Goal: Task Accomplishment & Management: Complete application form

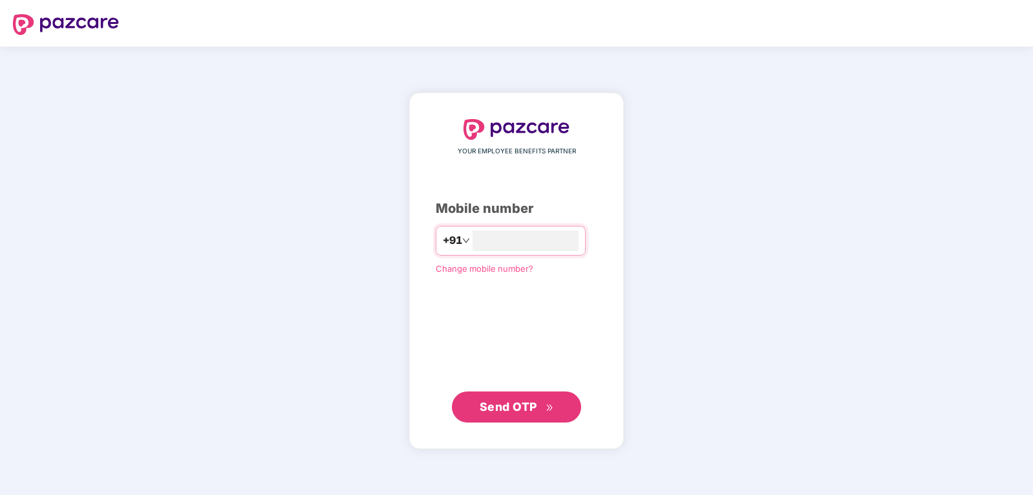
type input "**********"
click at [533, 403] on span "Send OTP" at bounding box center [509, 406] width 58 height 14
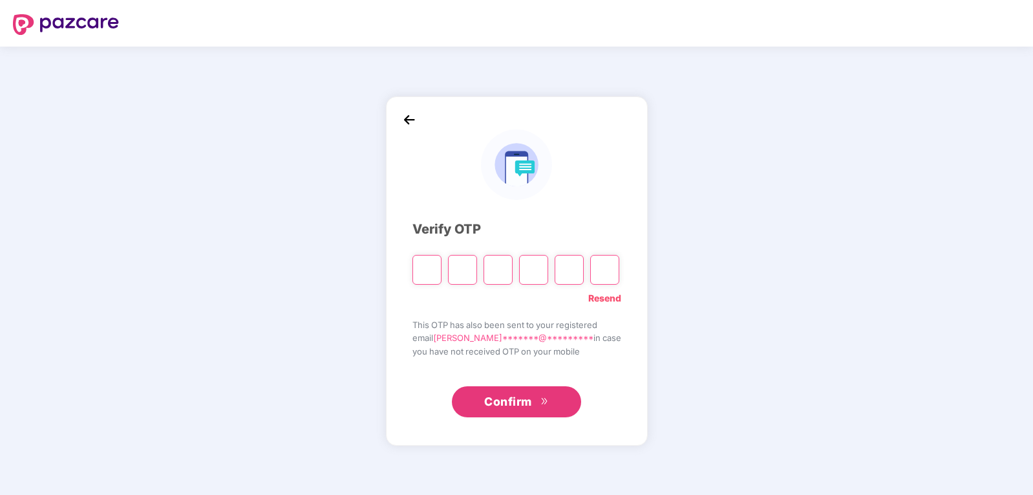
type input "*"
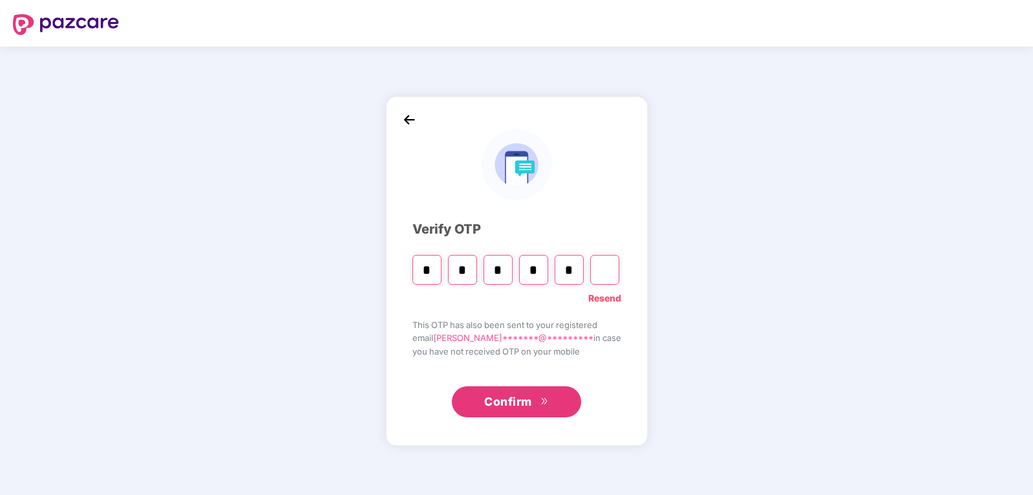
type input "*"
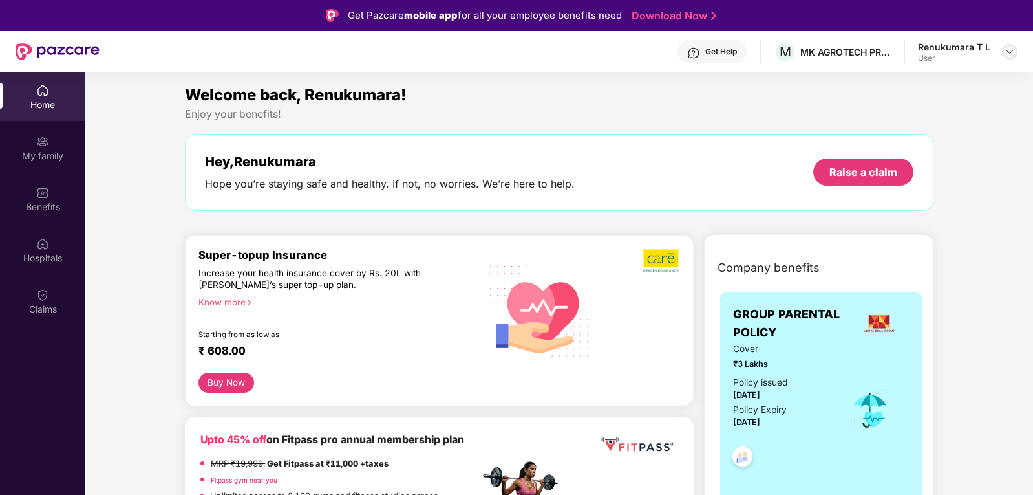
click at [1008, 47] on img at bounding box center [1010, 52] width 10 height 10
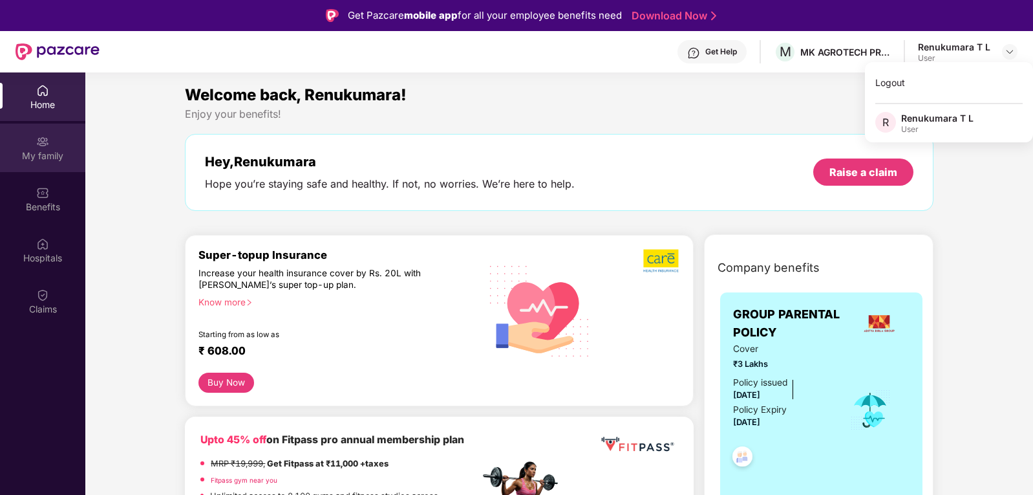
click at [25, 150] on div "My family" at bounding box center [42, 155] width 85 height 13
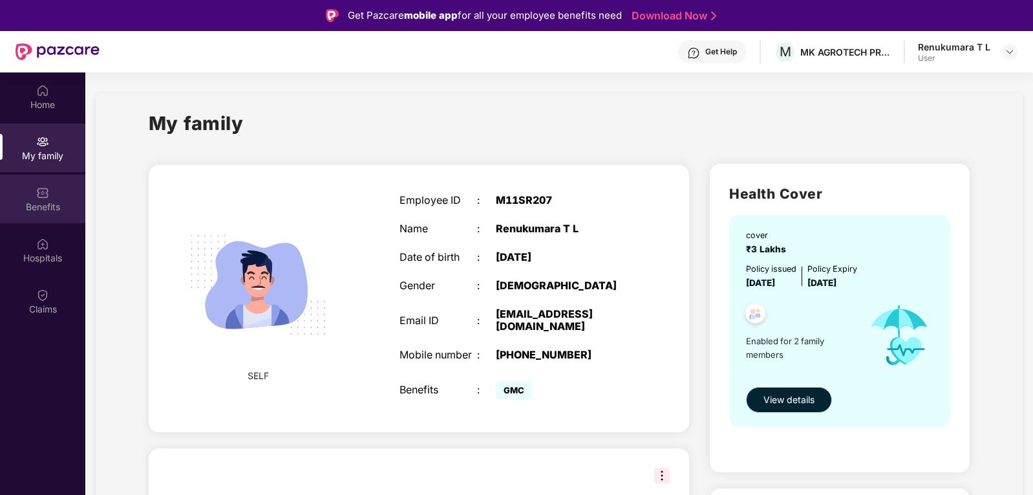
click at [46, 200] on div "Benefits" at bounding box center [42, 206] width 85 height 13
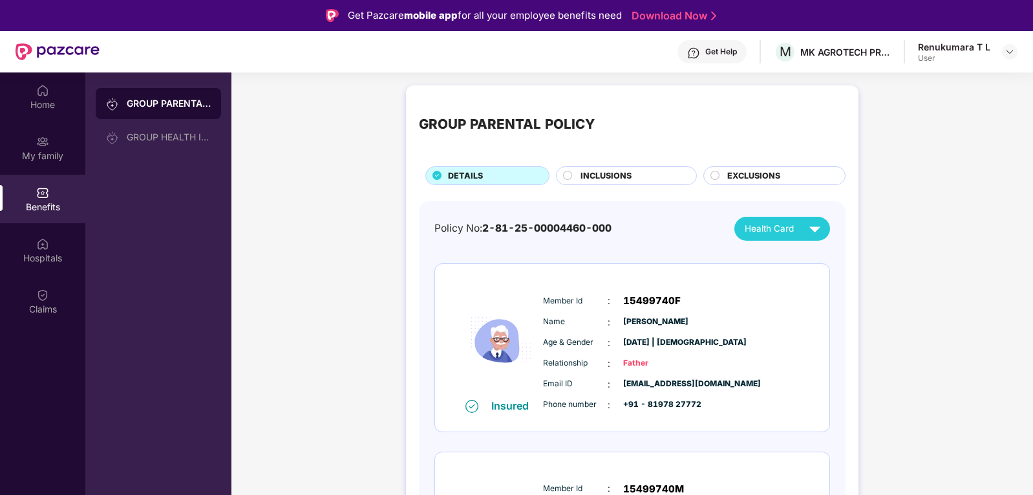
click at [618, 175] on span "INCLUSIONS" at bounding box center [606, 175] width 51 height 13
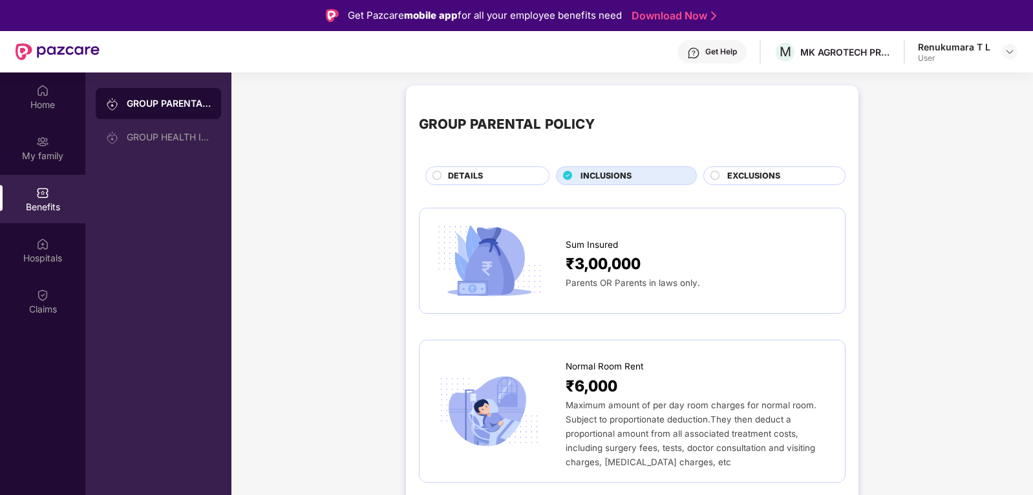
click at [743, 171] on span "EXCLUSIONS" at bounding box center [753, 175] width 53 height 13
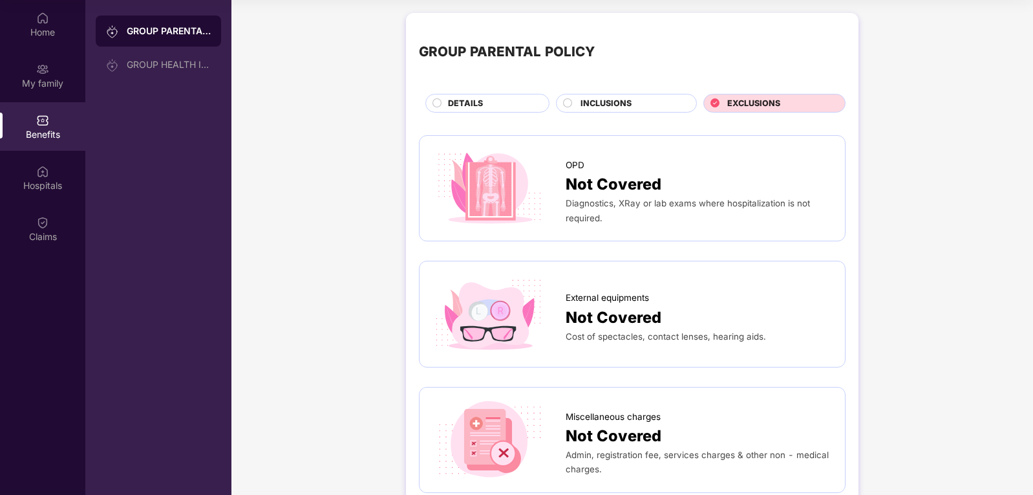
click at [621, 105] on span "INCLUSIONS" at bounding box center [606, 103] width 51 height 13
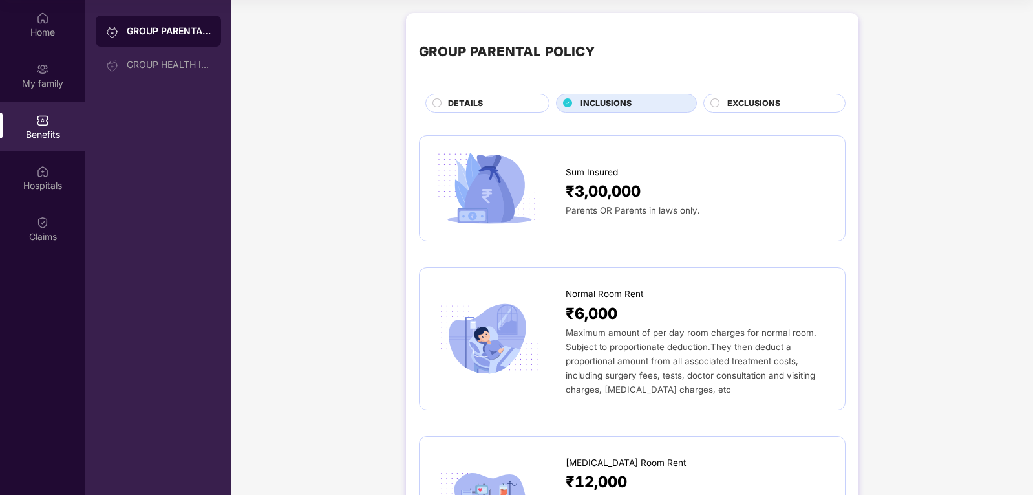
click at [144, 28] on div "GROUP PARENTAL POLICY" at bounding box center [169, 31] width 84 height 13
click at [148, 56] on div "GROUP HEALTH INSURANCE" at bounding box center [158, 64] width 125 height 31
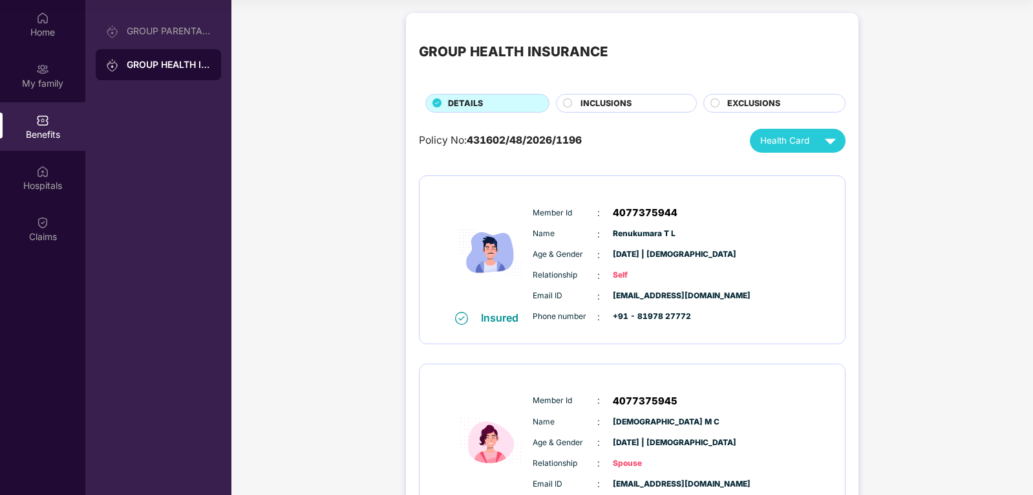
click at [614, 98] on span "INCLUSIONS" at bounding box center [606, 103] width 51 height 13
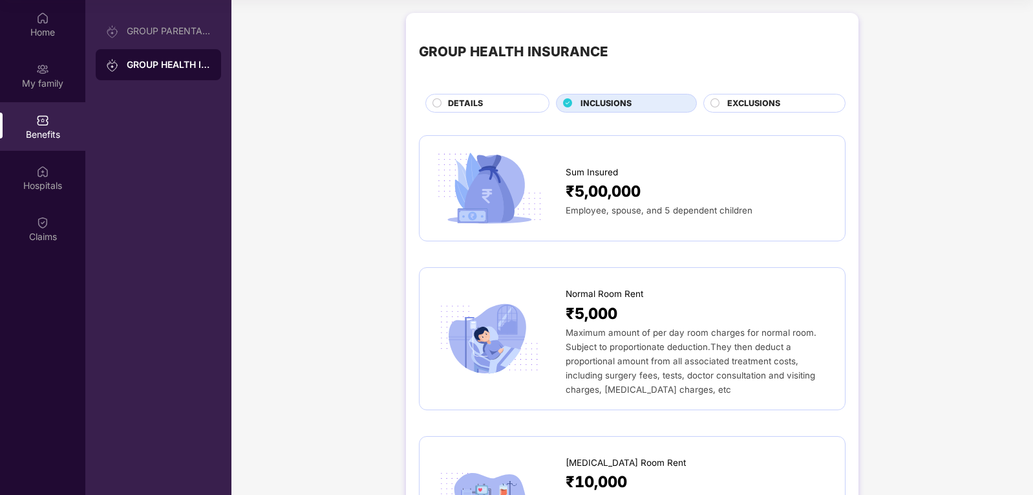
click at [769, 103] on span "EXCLUSIONS" at bounding box center [753, 103] width 53 height 13
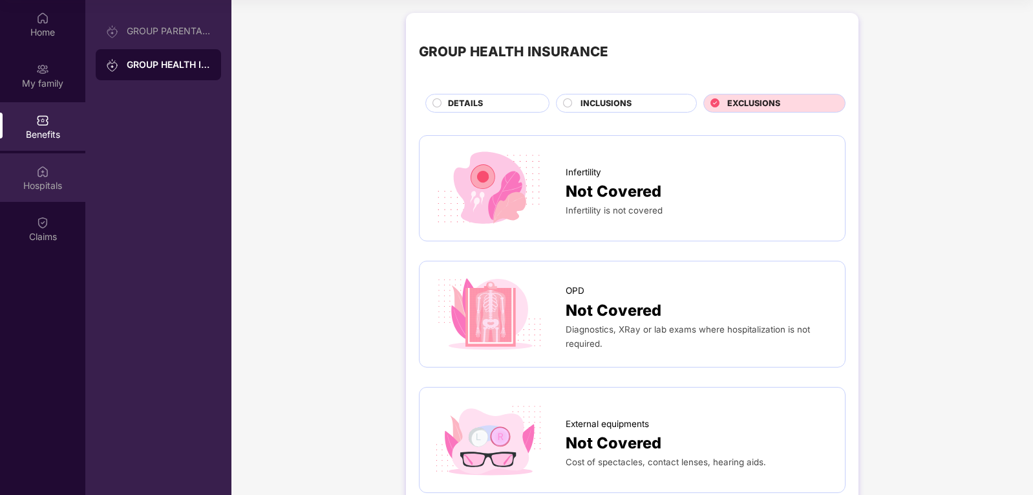
click at [50, 178] on div "Hospitals" at bounding box center [42, 177] width 85 height 48
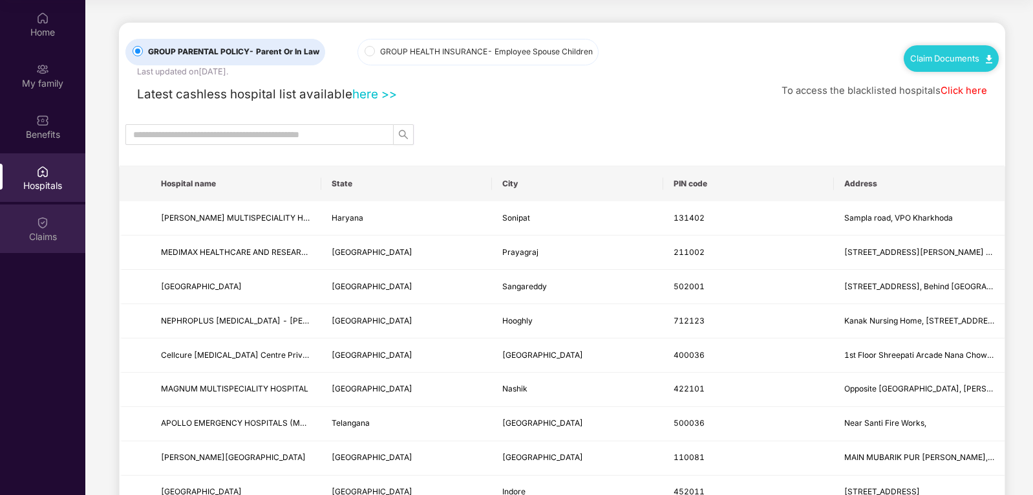
click at [47, 226] on img at bounding box center [42, 222] width 13 height 13
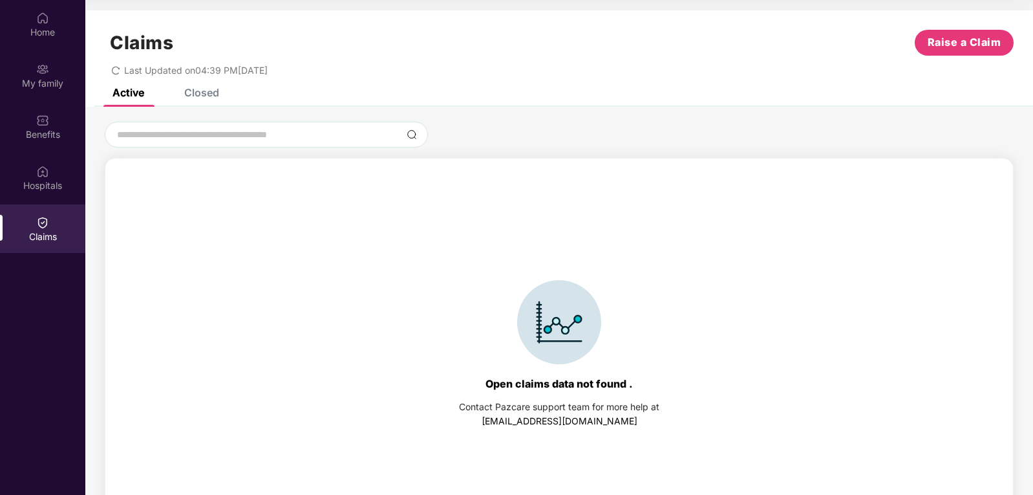
click at [197, 87] on div "Claims Raise a Claim Last Updated on 04:39 PM[DATE]" at bounding box center [559, 49] width 948 height 78
click at [198, 93] on div "Closed" at bounding box center [201, 92] width 35 height 13
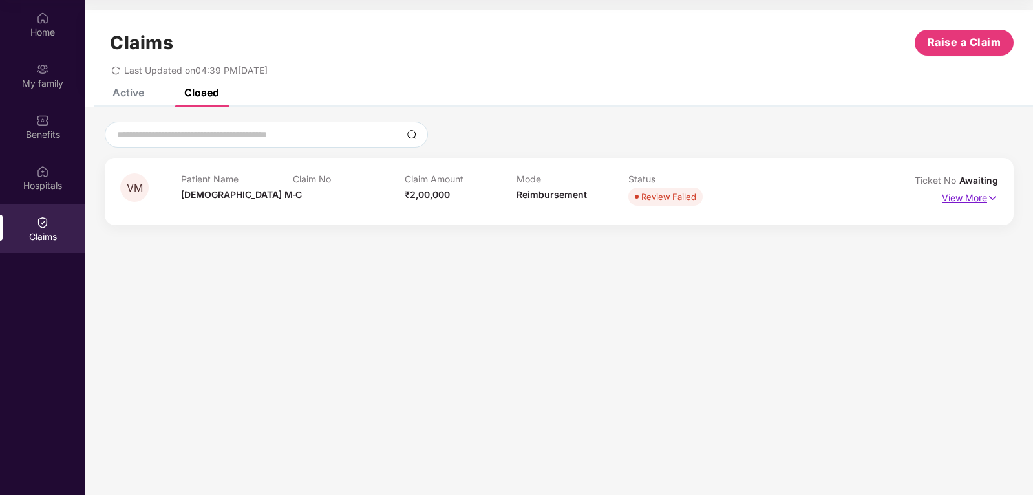
click at [990, 200] on img at bounding box center [992, 198] width 11 height 14
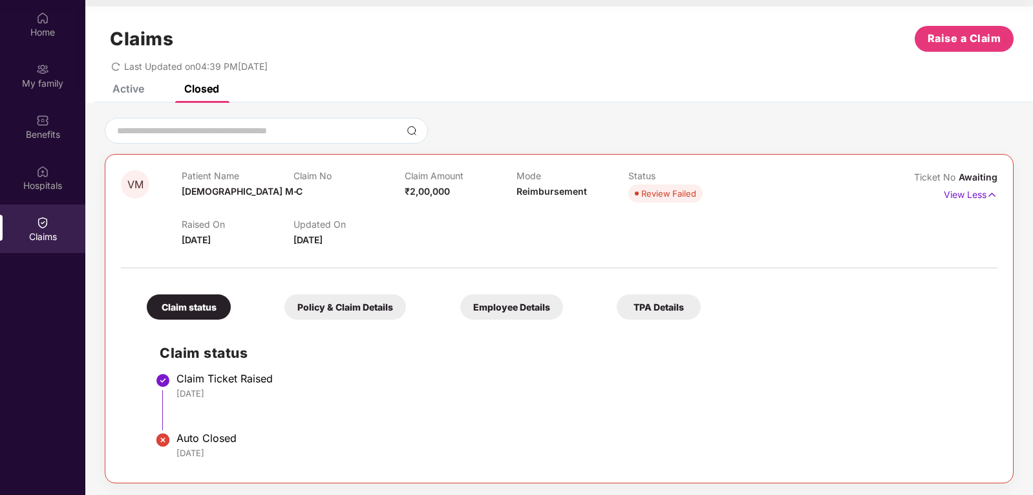
scroll to position [5, 0]
click at [127, 85] on div "Active" at bounding box center [128, 87] width 32 height 13
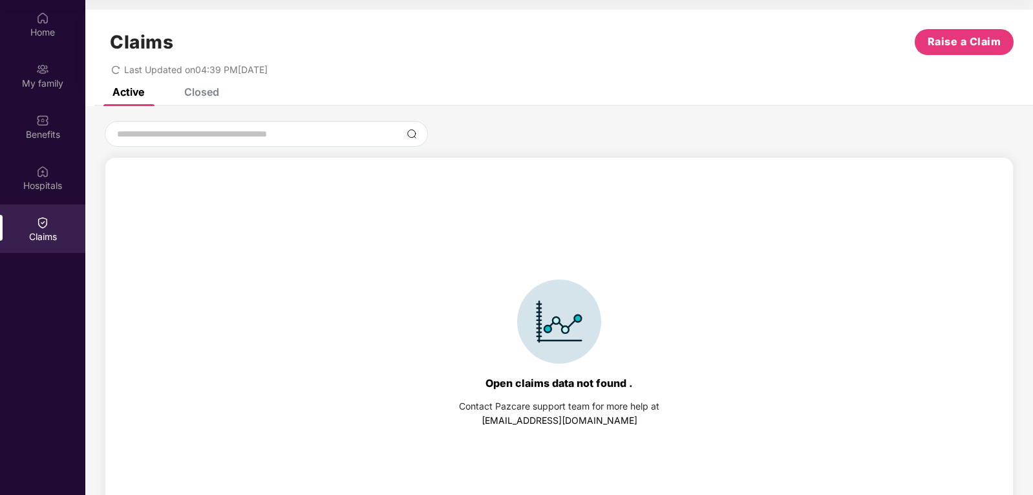
scroll to position [0, 0]
click at [202, 98] on div "Closed" at bounding box center [201, 92] width 35 height 13
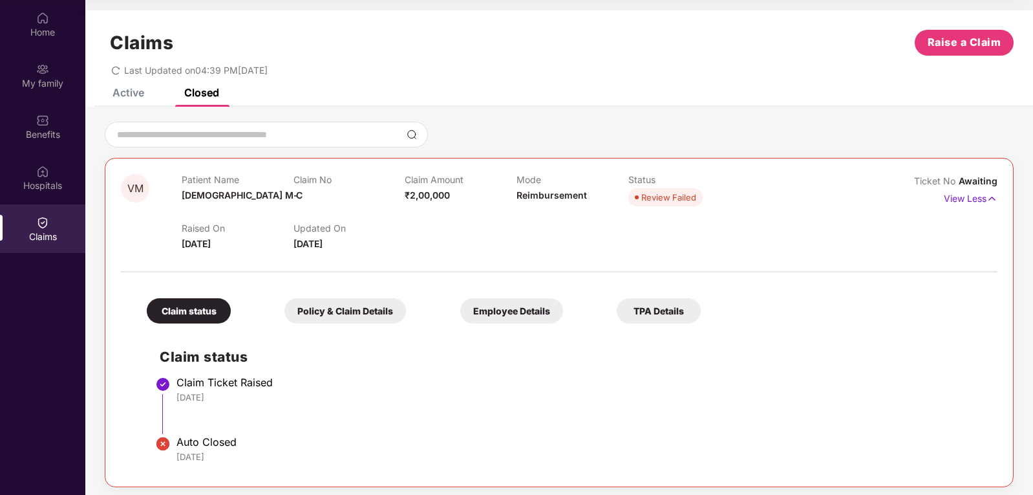
click at [133, 96] on div "Active" at bounding box center [128, 92] width 32 height 13
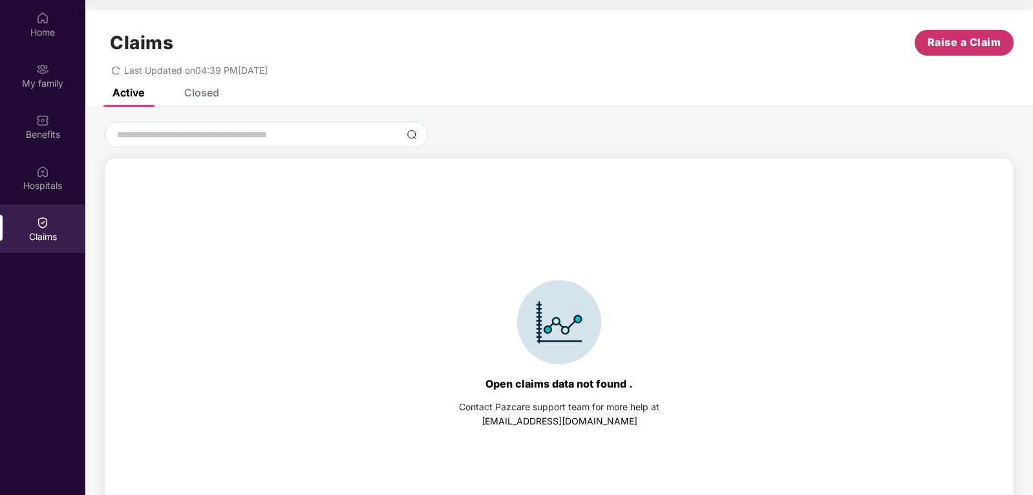
click at [942, 45] on span "Raise a Claim" at bounding box center [965, 42] width 74 height 16
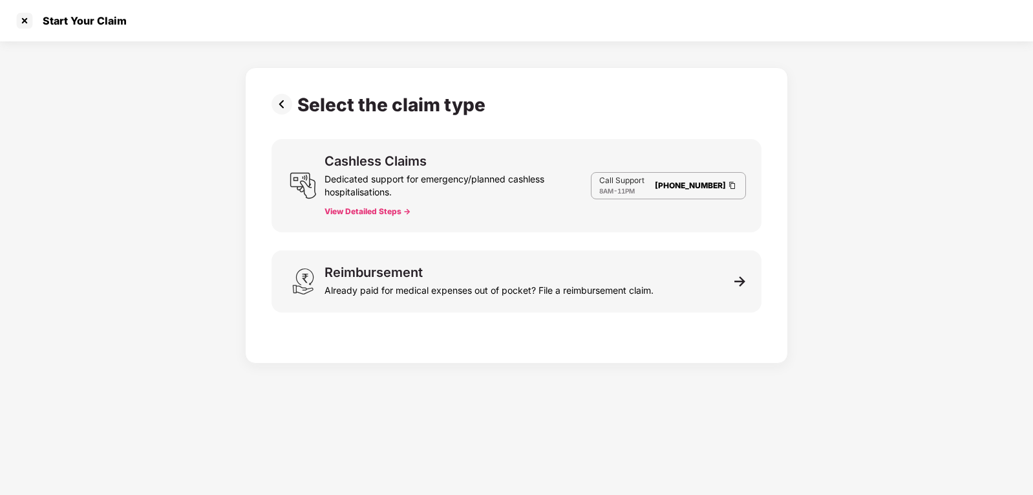
scroll to position [31, 0]
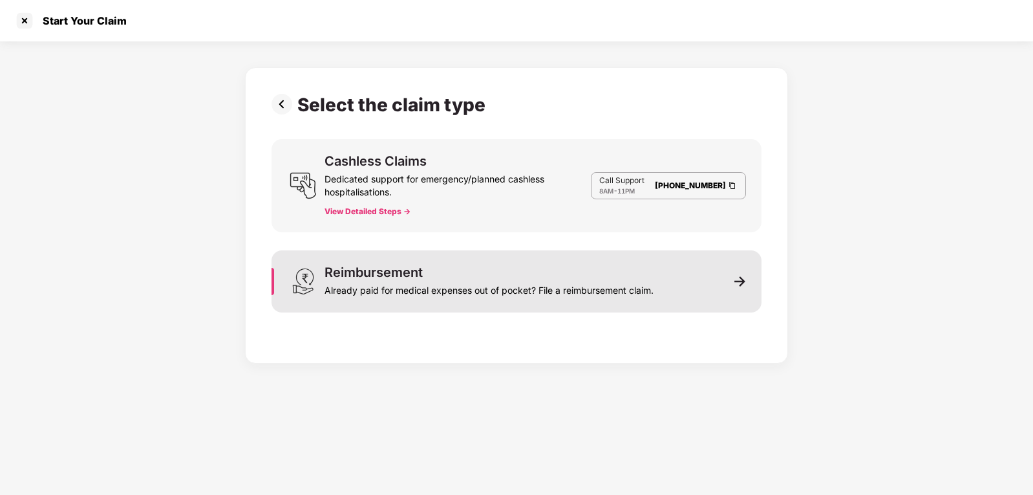
click at [403, 280] on div "Already paid for medical expenses out of pocket? File a reimbursement claim." at bounding box center [489, 288] width 329 height 18
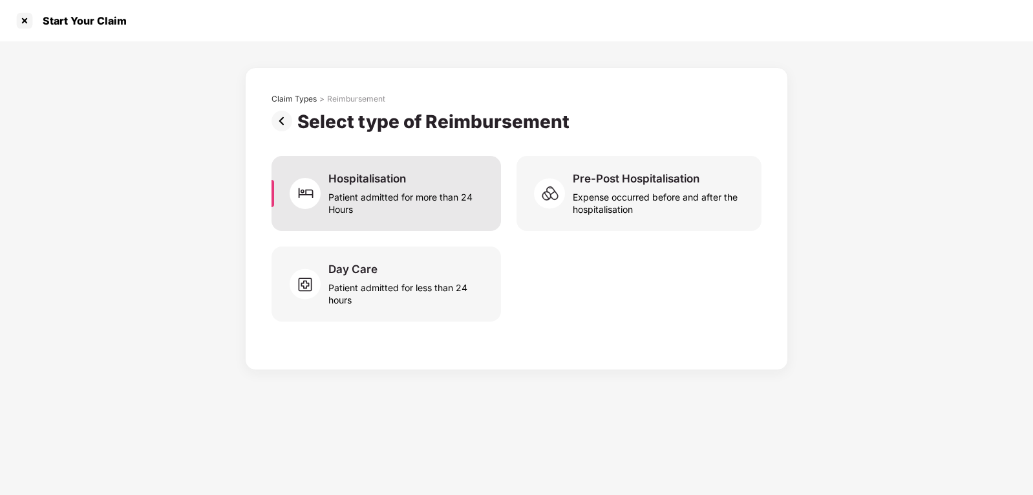
click at [343, 202] on div "Patient admitted for more than 24 Hours" at bounding box center [406, 201] width 157 height 30
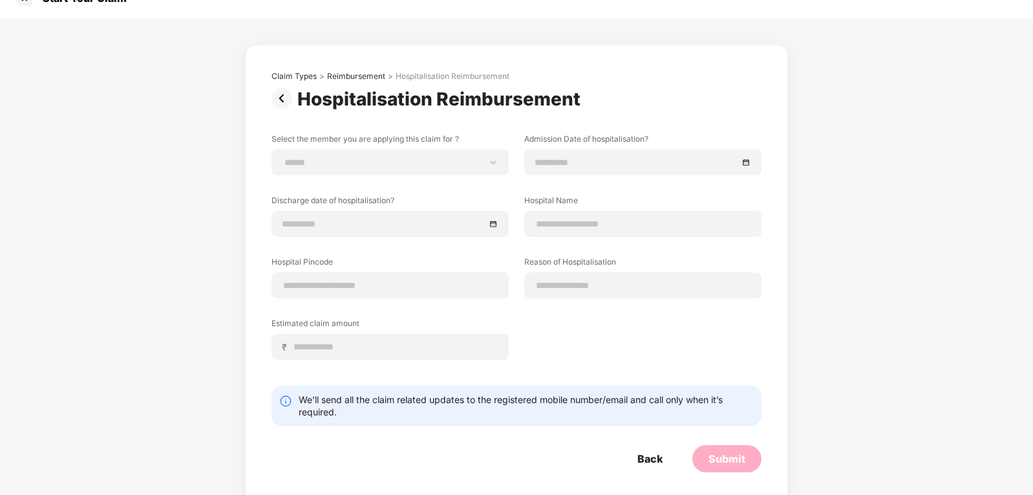
scroll to position [33, 0]
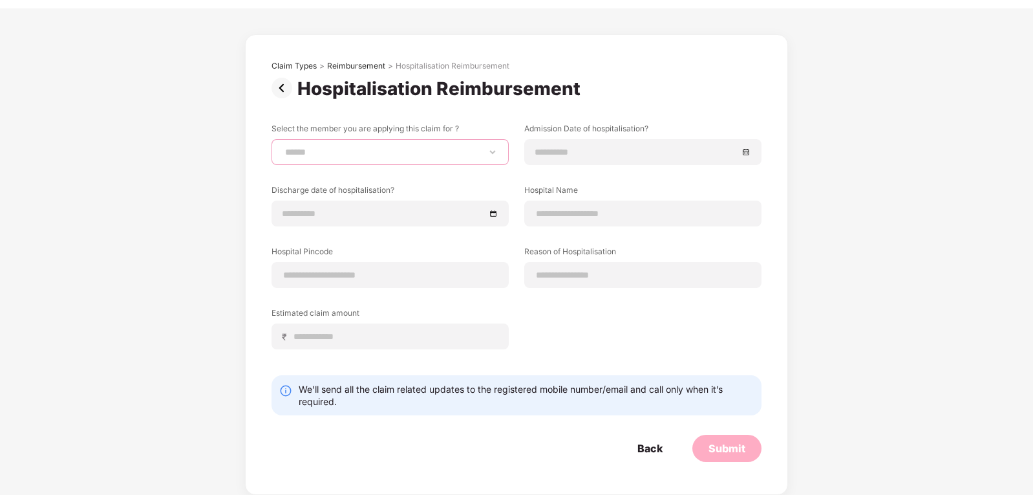
click at [333, 147] on select "**********" at bounding box center [390, 152] width 215 height 10
select select "**********"
click at [283, 147] on select "**********" at bounding box center [390, 152] width 215 height 10
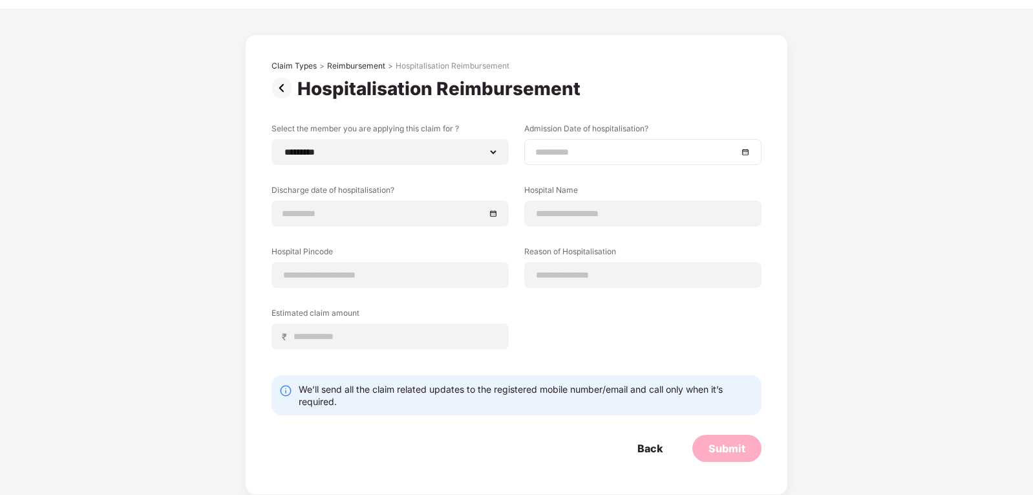
click at [619, 149] on input at bounding box center [636, 152] width 202 height 14
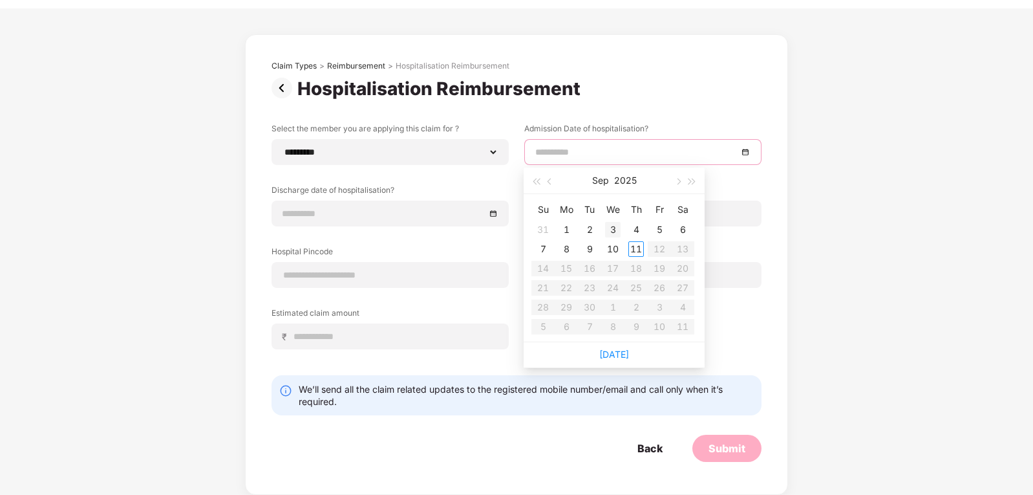
type input "**********"
click at [612, 229] on div "3" at bounding box center [613, 230] width 16 height 16
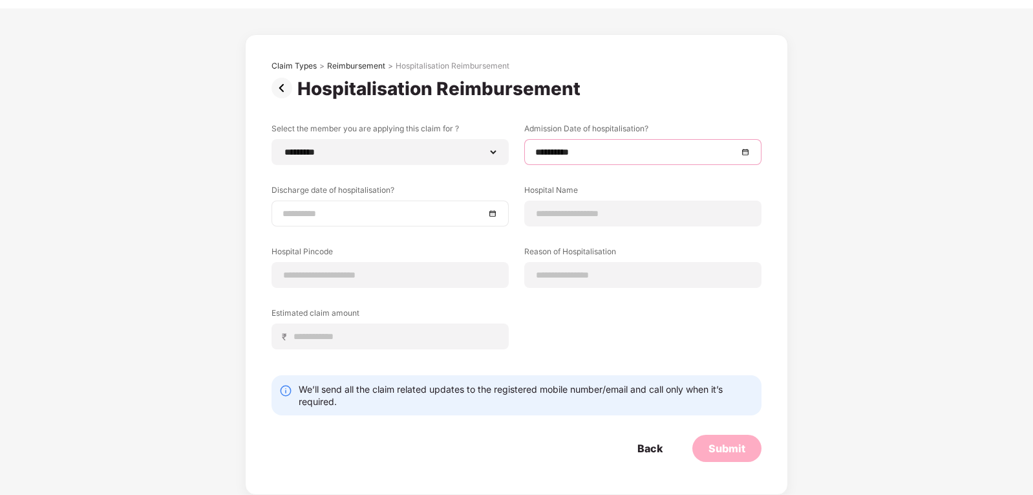
click at [442, 209] on input at bounding box center [384, 213] width 202 height 14
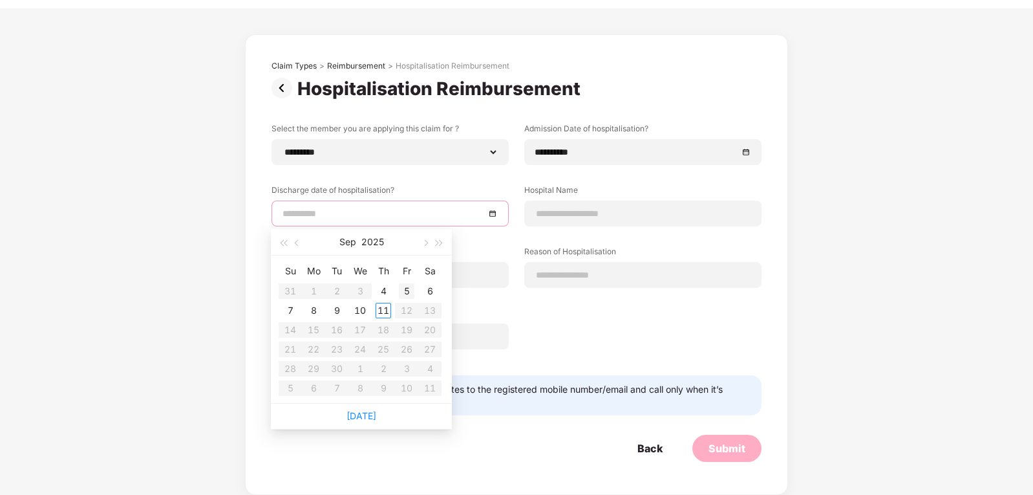
type input "**********"
click at [341, 310] on div "9" at bounding box center [337, 311] width 16 height 16
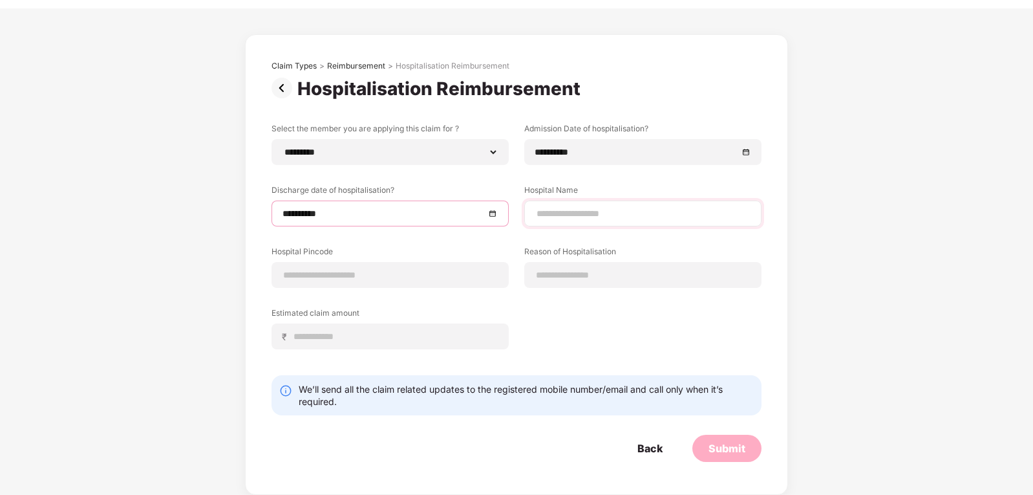
click at [601, 220] on div at bounding box center [642, 213] width 237 height 26
click at [596, 216] on input at bounding box center [642, 214] width 215 height 14
type input "******"
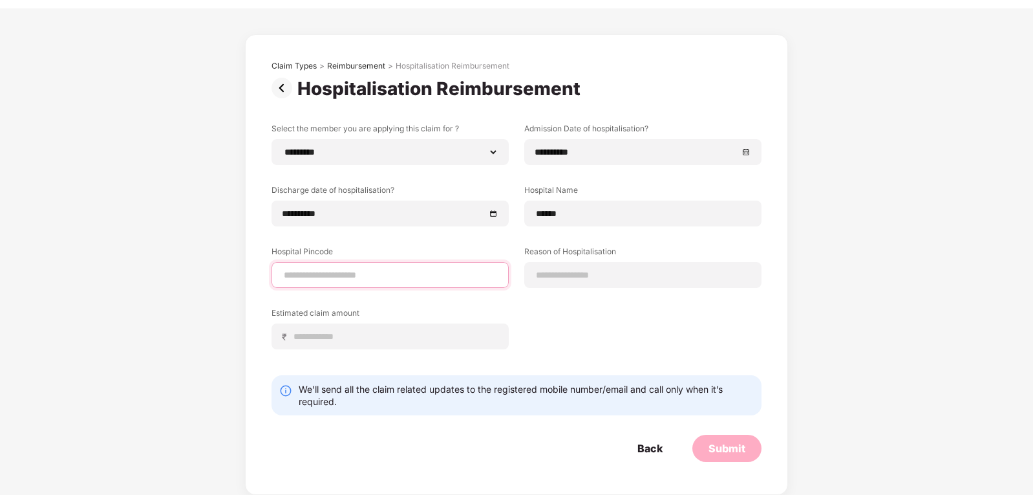
click at [322, 270] on input at bounding box center [390, 275] width 215 height 14
click at [589, 279] on input at bounding box center [642, 275] width 215 height 14
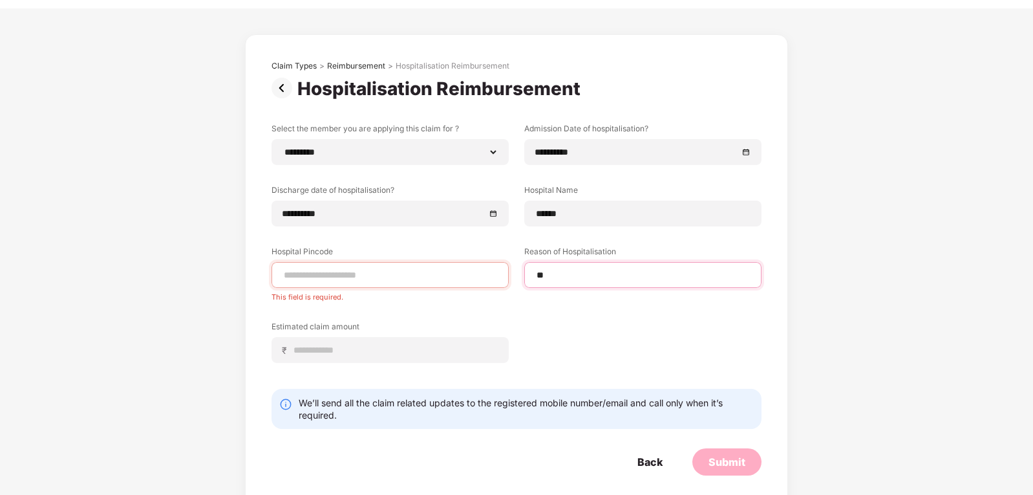
type input "*"
click at [434, 138] on label "Select the member you are applying this claim for ?" at bounding box center [390, 131] width 237 height 16
click at [436, 153] on select "**********" at bounding box center [390, 152] width 215 height 10
click at [283, 147] on select "**********" at bounding box center [390, 152] width 215 height 10
click at [571, 273] on input "******" at bounding box center [642, 275] width 215 height 14
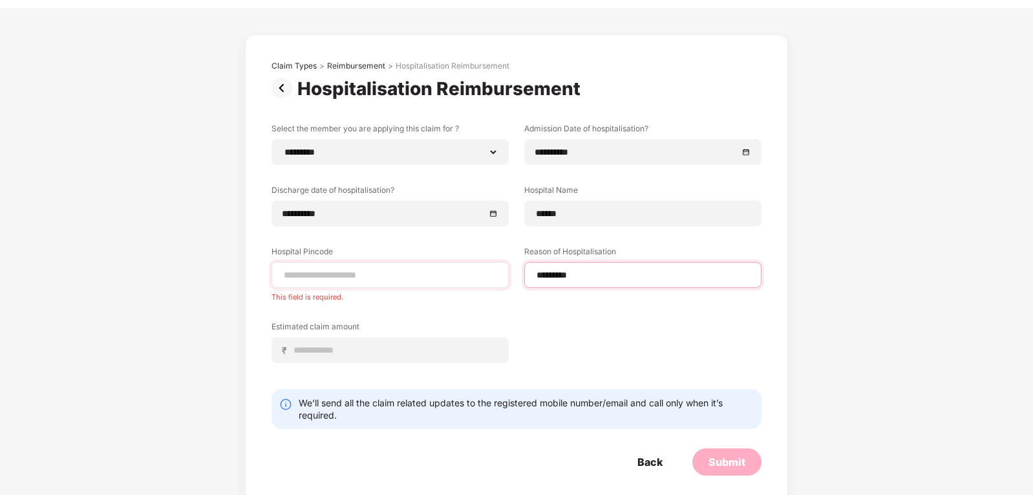
type input "*********"
click at [317, 270] on input at bounding box center [390, 275] width 215 height 14
click at [329, 350] on input at bounding box center [395, 350] width 205 height 14
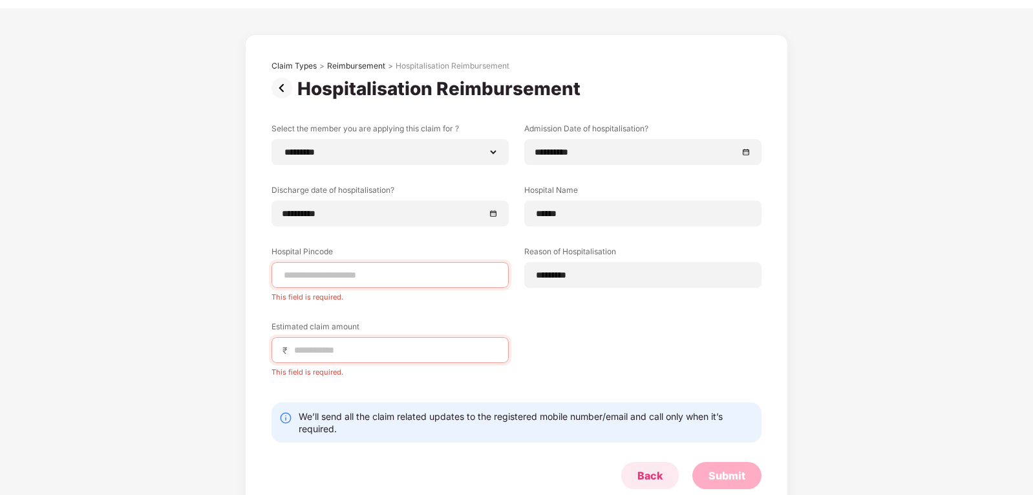
click at [639, 466] on div "Back" at bounding box center [650, 475] width 58 height 27
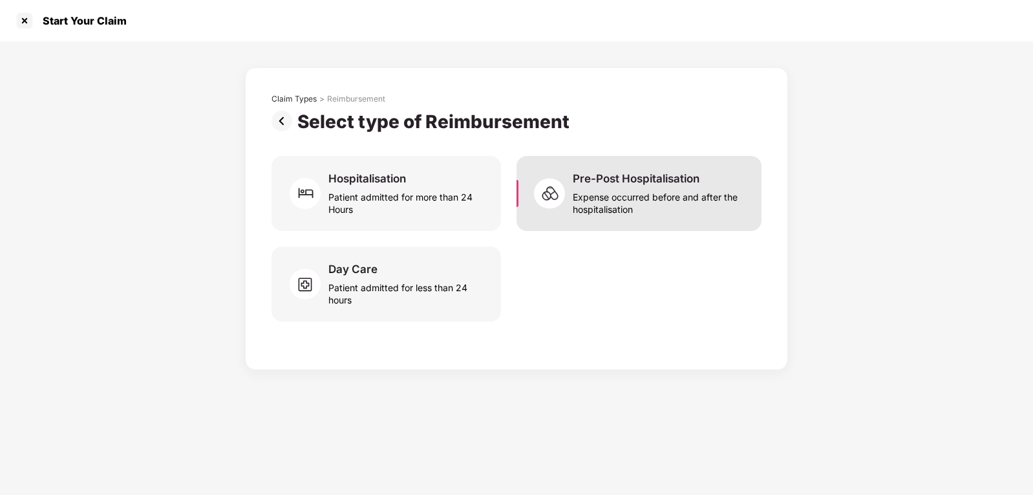
click at [641, 198] on div "Expense occurred before and after the hospitalisation" at bounding box center [659, 201] width 173 height 30
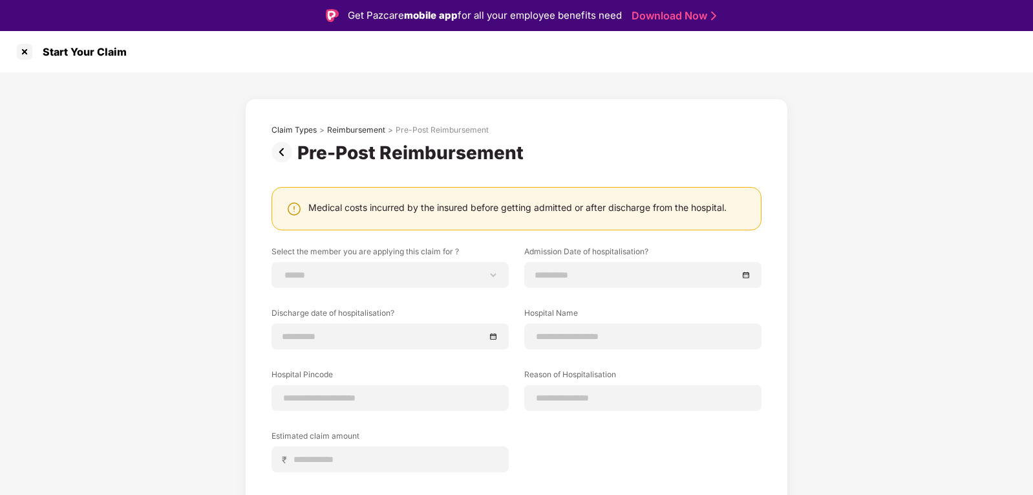
click at [286, 151] on img at bounding box center [285, 152] width 26 height 21
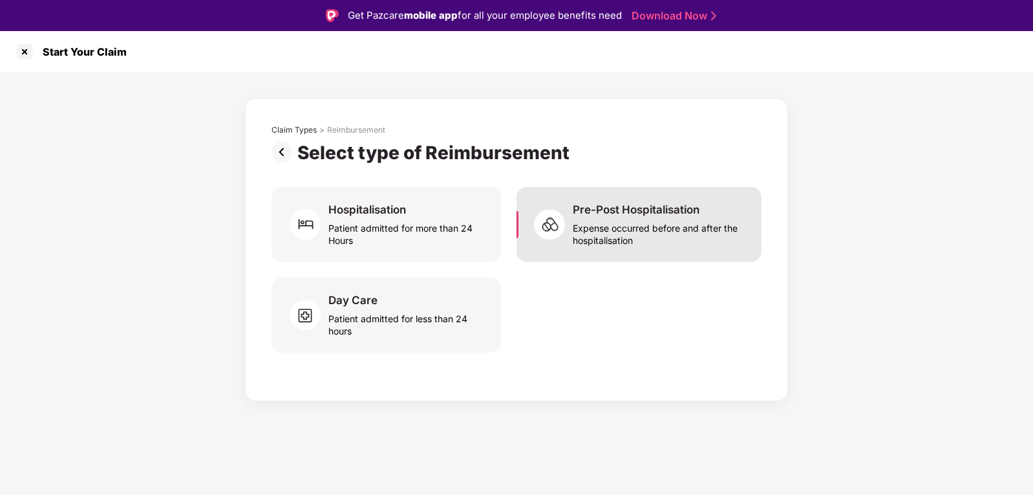
click at [637, 237] on div "Expense occurred before and after the hospitalisation" at bounding box center [659, 232] width 173 height 30
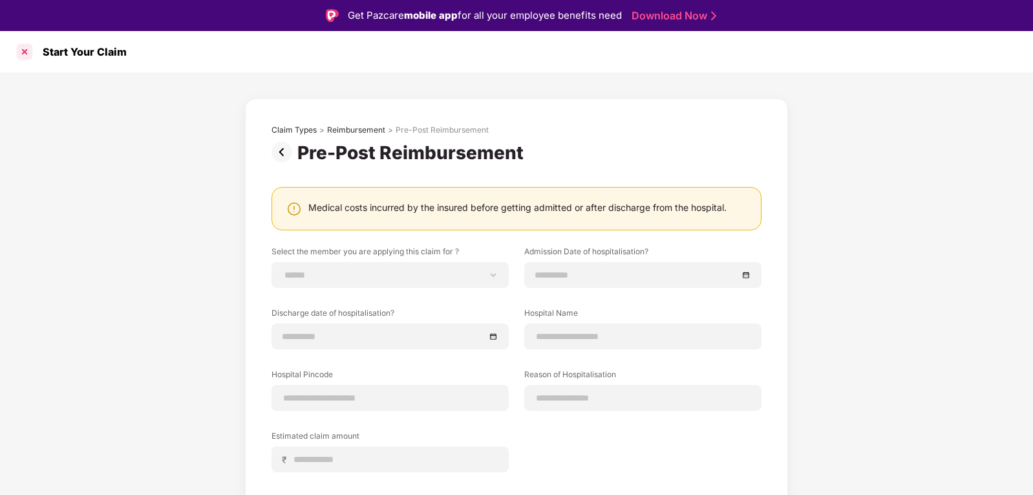
click at [28, 54] on div at bounding box center [24, 51] width 21 height 21
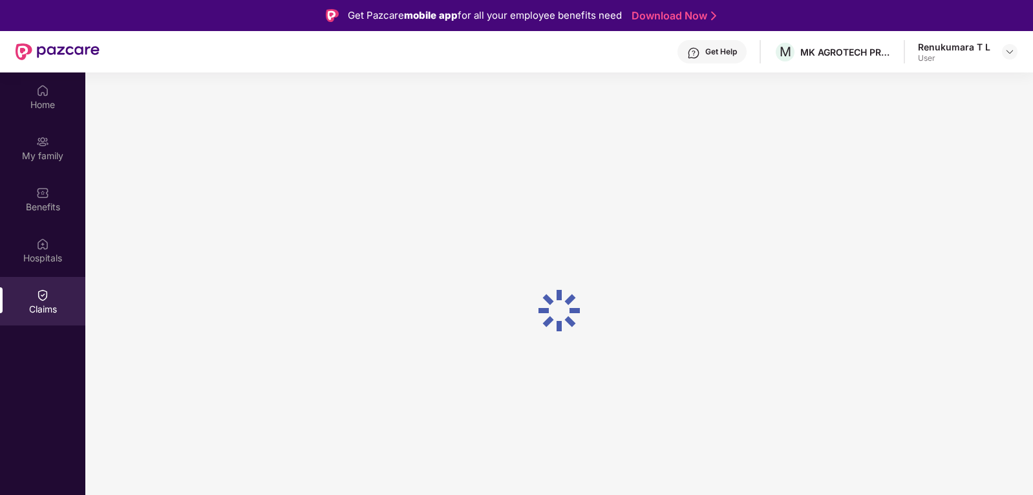
scroll to position [72, 0]
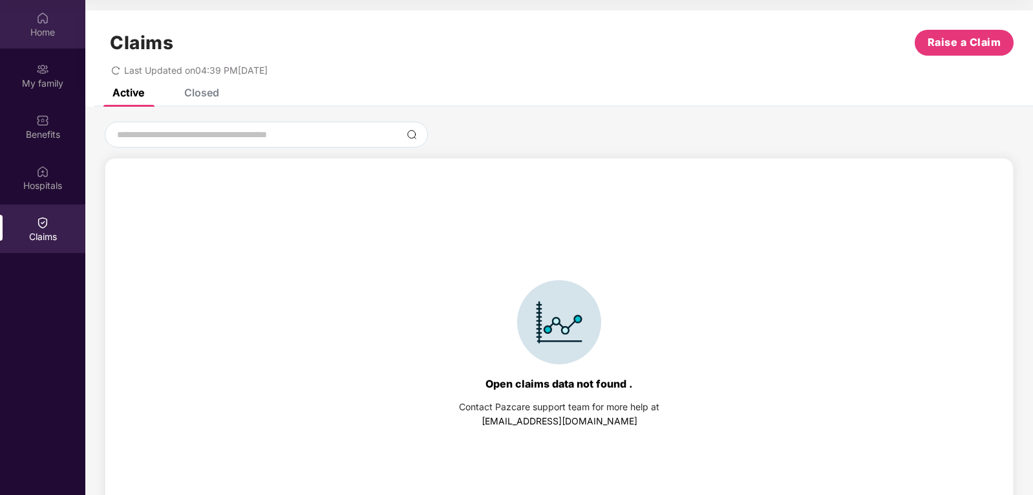
click at [34, 28] on div "Home" at bounding box center [42, 32] width 85 height 13
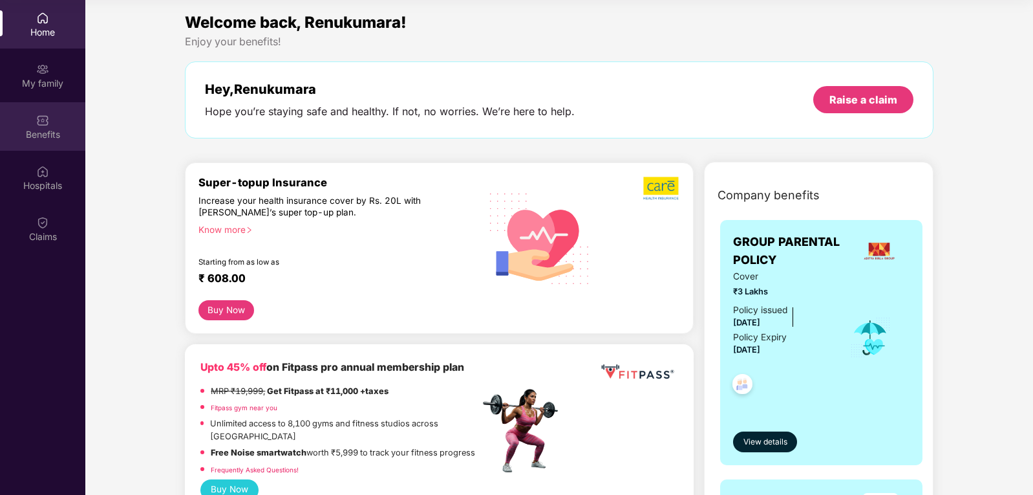
click at [37, 123] on img at bounding box center [42, 120] width 13 height 13
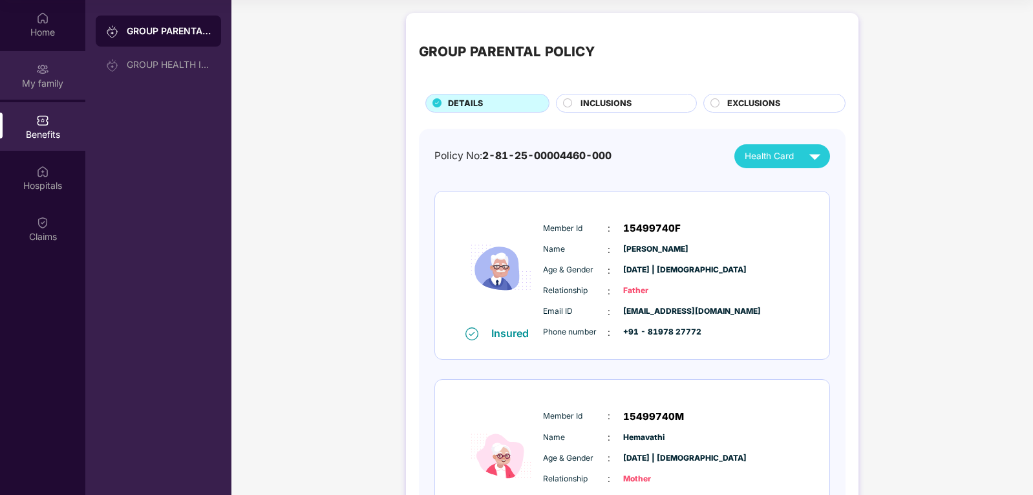
click at [52, 80] on div "My family" at bounding box center [42, 83] width 85 height 13
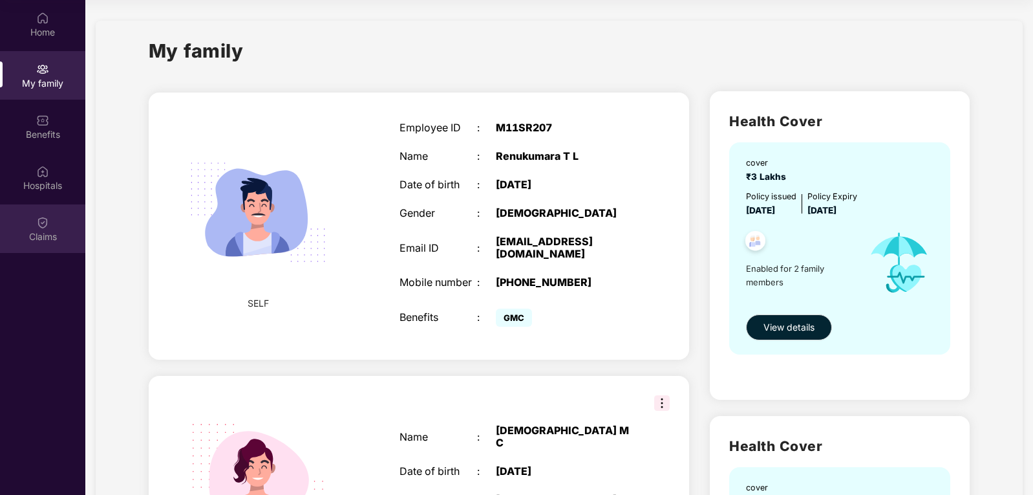
click at [48, 219] on img at bounding box center [42, 222] width 13 height 13
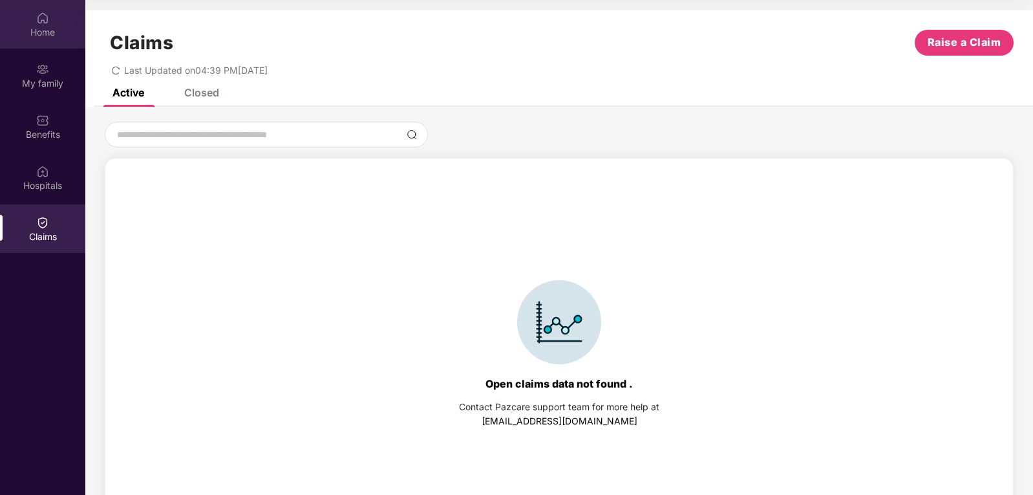
click at [47, 20] on img at bounding box center [42, 18] width 13 height 13
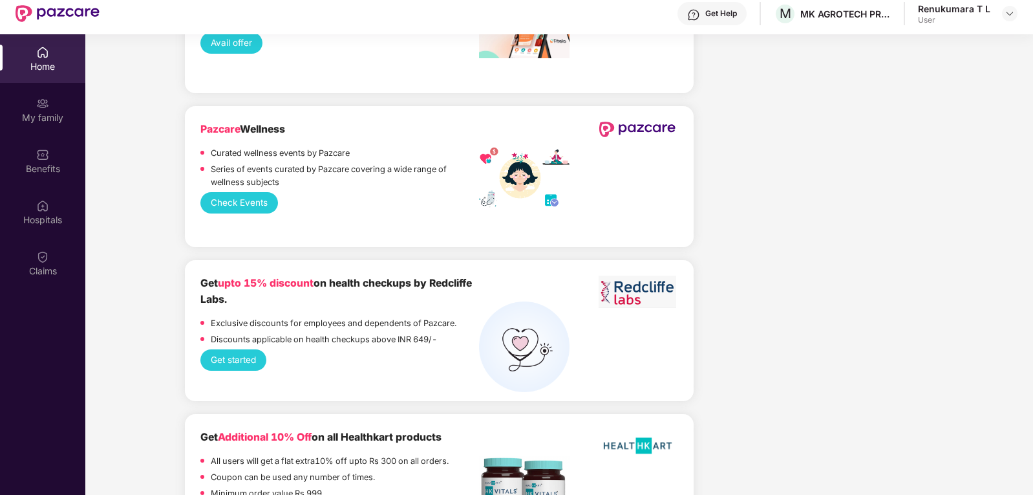
scroll to position [72, 0]
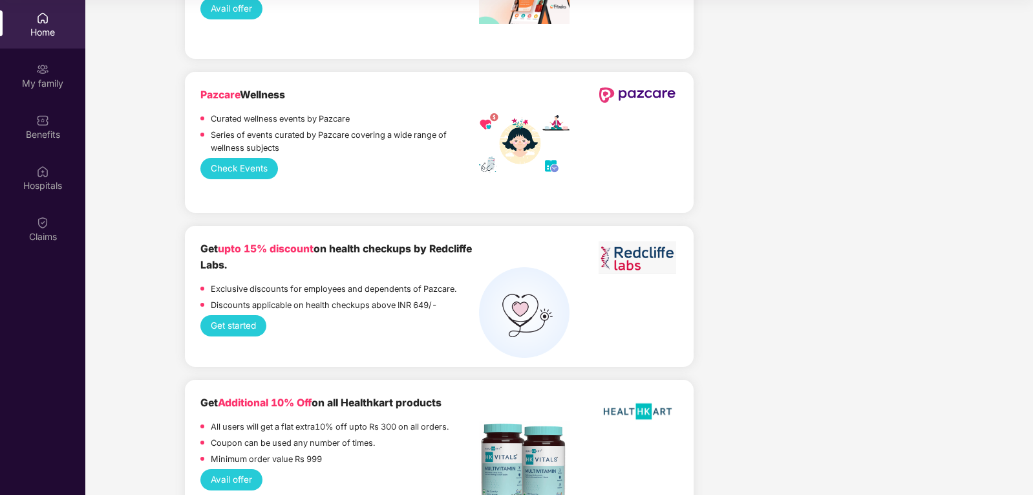
click at [35, 33] on div "Home" at bounding box center [42, 32] width 85 height 13
click at [27, 80] on div "My family" at bounding box center [42, 83] width 85 height 13
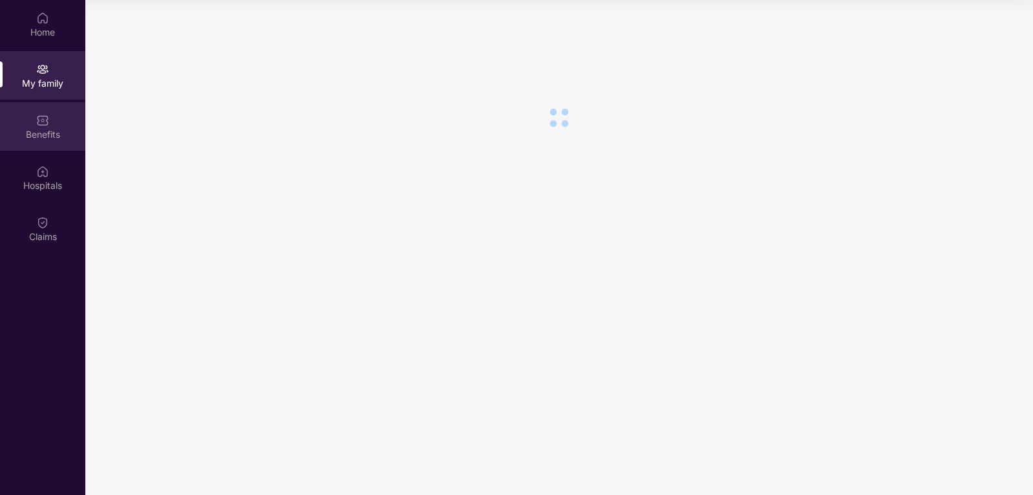
click at [41, 121] on img at bounding box center [42, 120] width 13 height 13
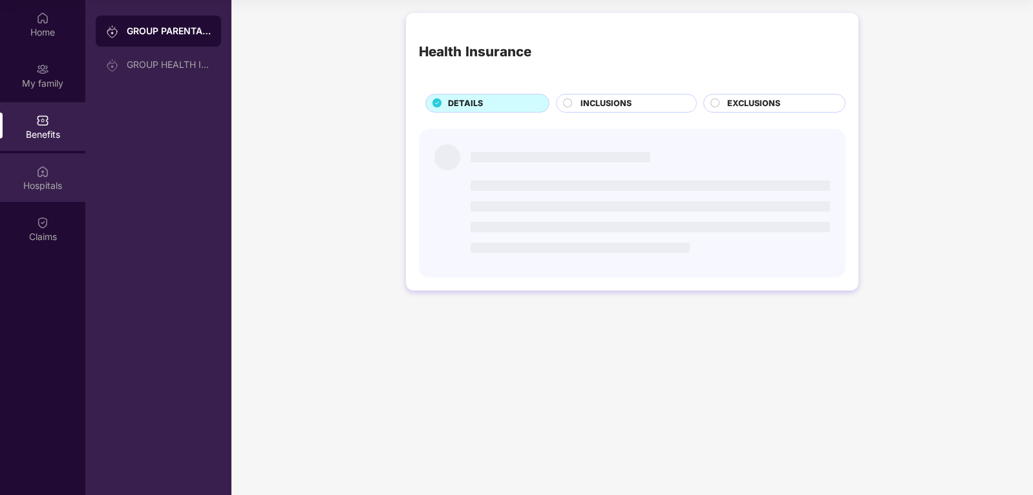
click at [47, 190] on div "Hospitals" at bounding box center [42, 185] width 85 height 13
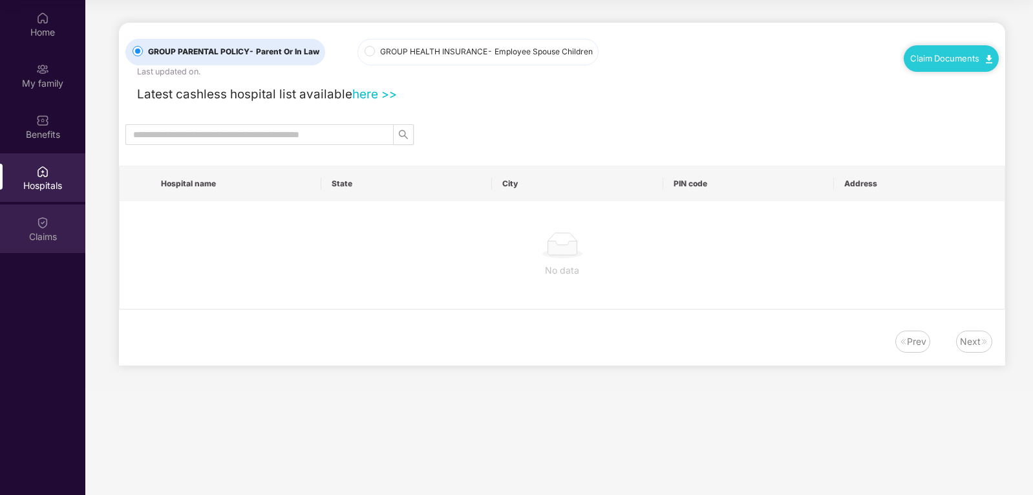
click at [47, 238] on div "Claims" at bounding box center [42, 236] width 85 height 13
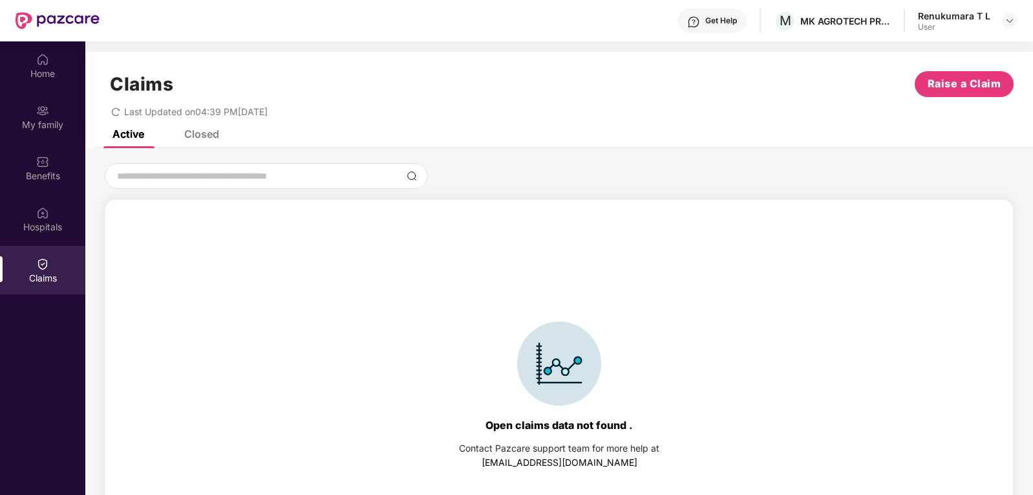
scroll to position [8, 0]
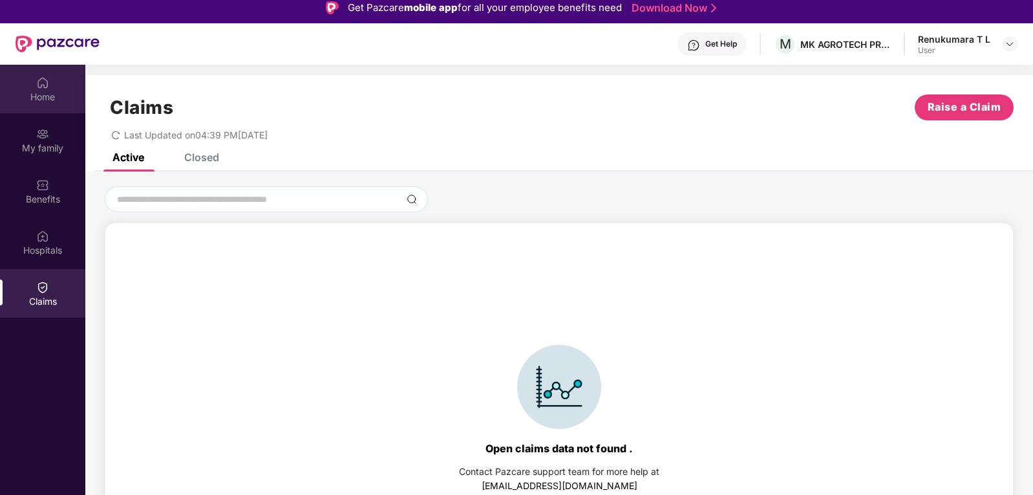
click at [43, 87] on img at bounding box center [42, 82] width 13 height 13
